Goal: Check status: Check status

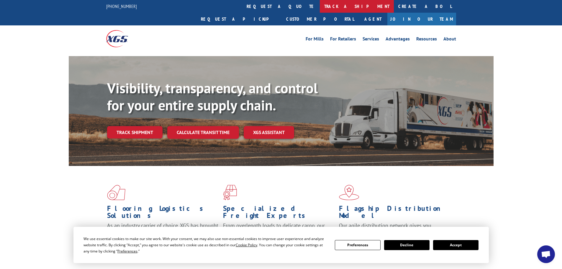
click at [320, 5] on link "track a shipment" at bounding box center [357, 6] width 74 height 13
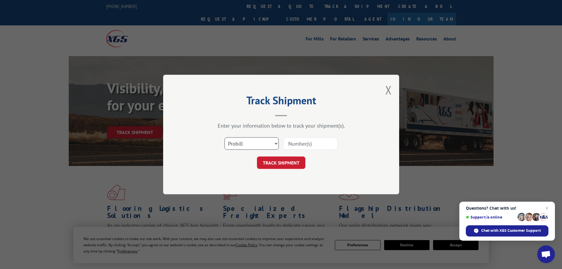
click at [275, 144] on select "Select category... Probill BOL PO" at bounding box center [252, 143] width 54 height 12
select select "bol"
click at [225, 137] on select "Select category... Probill BOL PO" at bounding box center [252, 143] width 54 height 12
click at [297, 145] on input at bounding box center [310, 143] width 54 height 12
paste input "2860673"
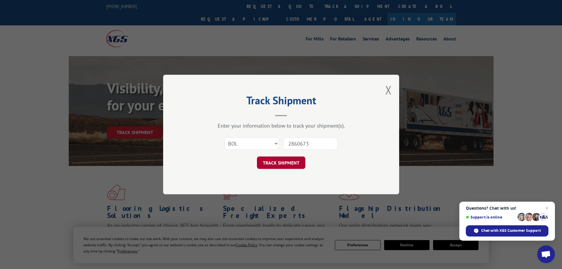
type input "2860673"
click at [297, 164] on button "TRACK SHIPMENT" at bounding box center [281, 162] width 48 height 12
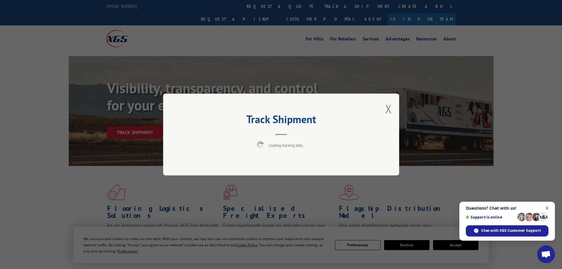
click at [546, 208] on span "Close chat" at bounding box center [547, 208] width 7 height 7
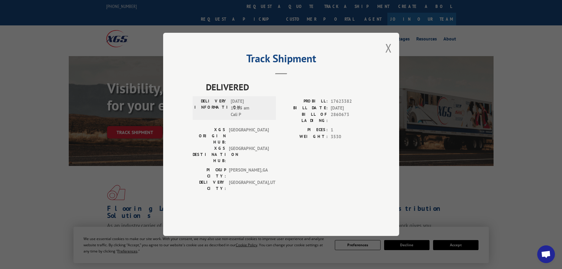
click at [387, 56] on button "Close modal" at bounding box center [388, 48] width 6 height 16
